Goal: Task Accomplishment & Management: Use online tool/utility

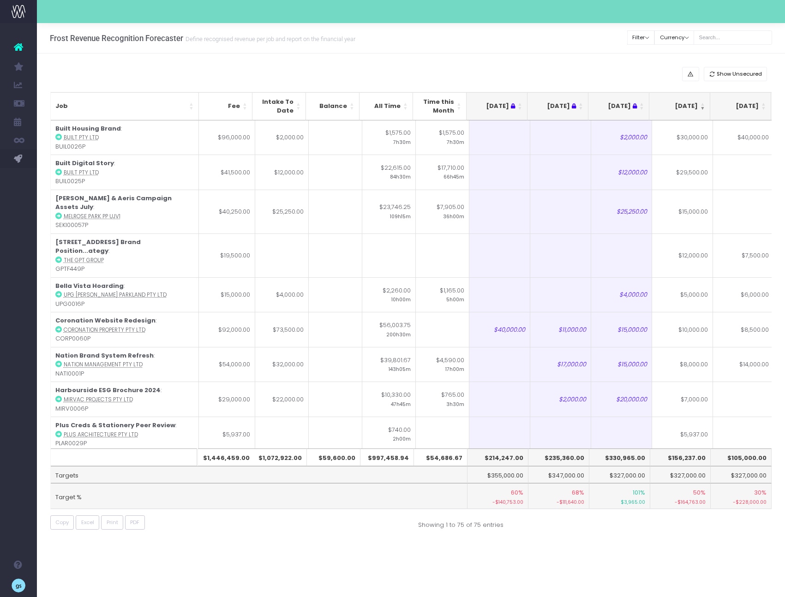
scroll to position [0, 0]
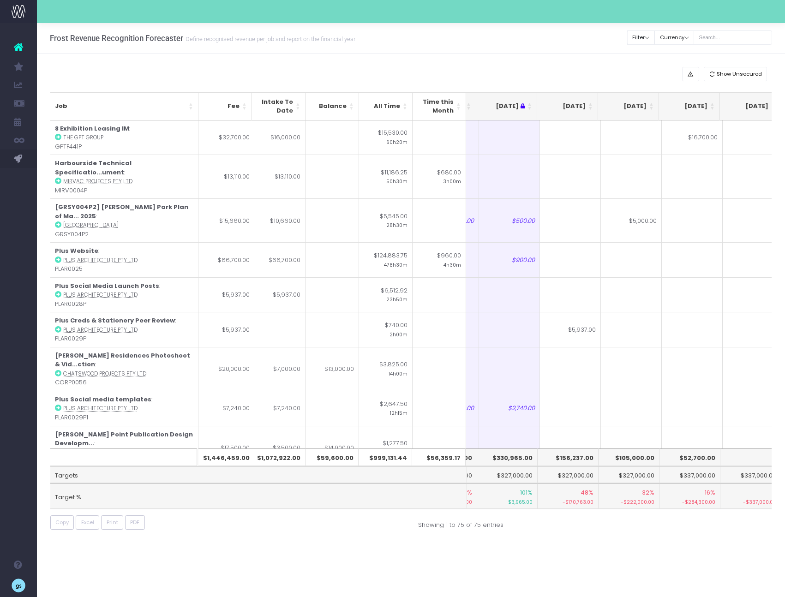
click at [590, 106] on th "[DATE]" at bounding box center [567, 106] width 61 height 28
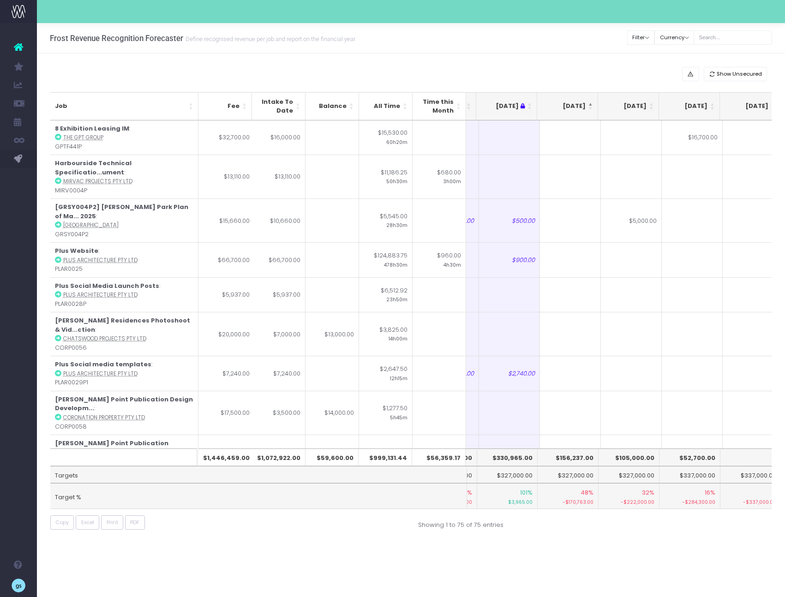
click at [590, 106] on th "[DATE]" at bounding box center [567, 106] width 61 height 28
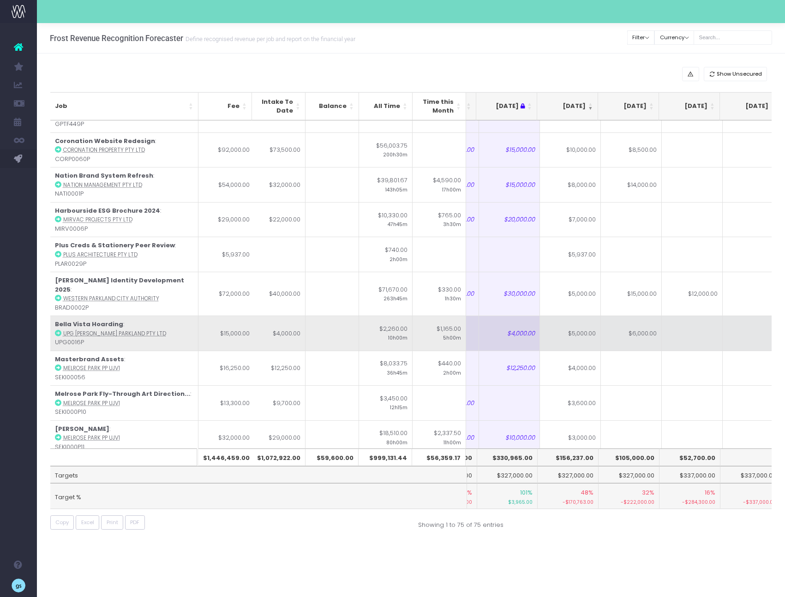
click at [574, 316] on td "$5,000.00" at bounding box center [570, 333] width 61 height 35
type input "$5,000.00"
click at [637, 316] on td "$6,000.00" at bounding box center [631, 333] width 61 height 35
type input "$6,000.00"
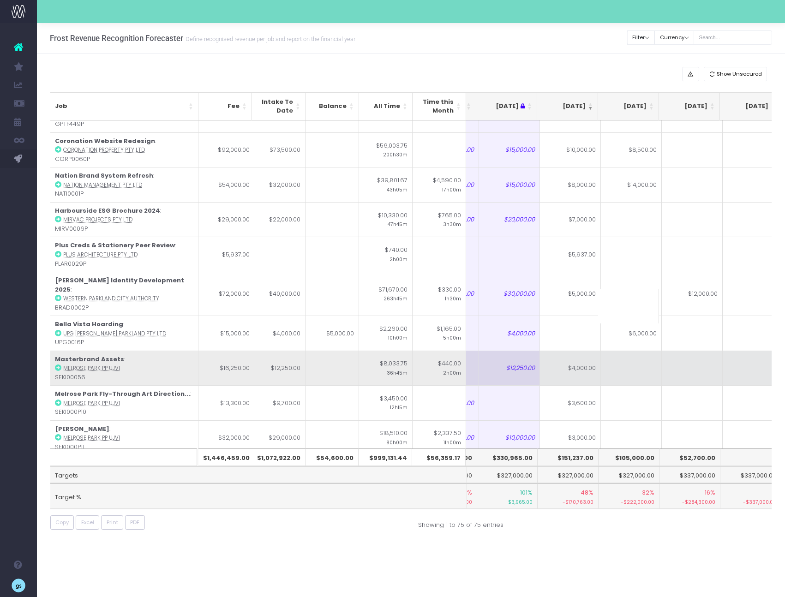
click at [651, 355] on td at bounding box center [631, 368] width 61 height 35
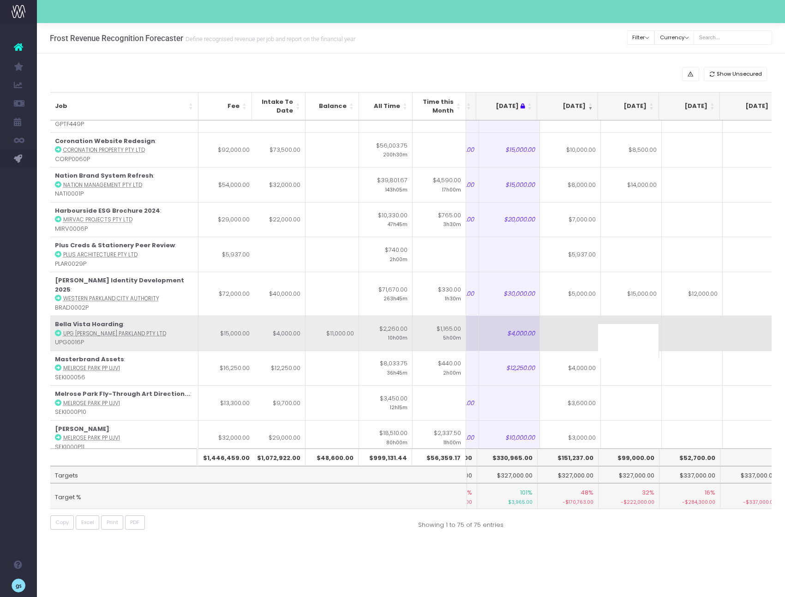
click at [586, 316] on td at bounding box center [570, 333] width 61 height 35
type input "10000"
